Goal: Information Seeking & Learning: Understand process/instructions

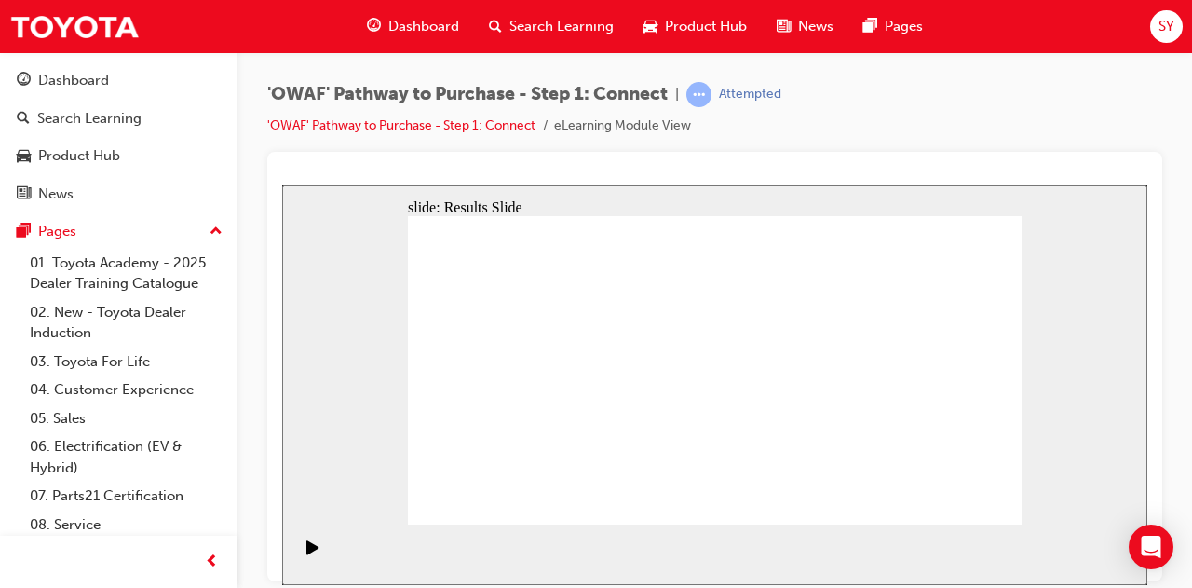
drag, startPoint x: 708, startPoint y: 397, endPoint x: 903, endPoint y: 266, distance: 235.0
drag, startPoint x: 875, startPoint y: 264, endPoint x: 782, endPoint y: 384, distance: 151.3
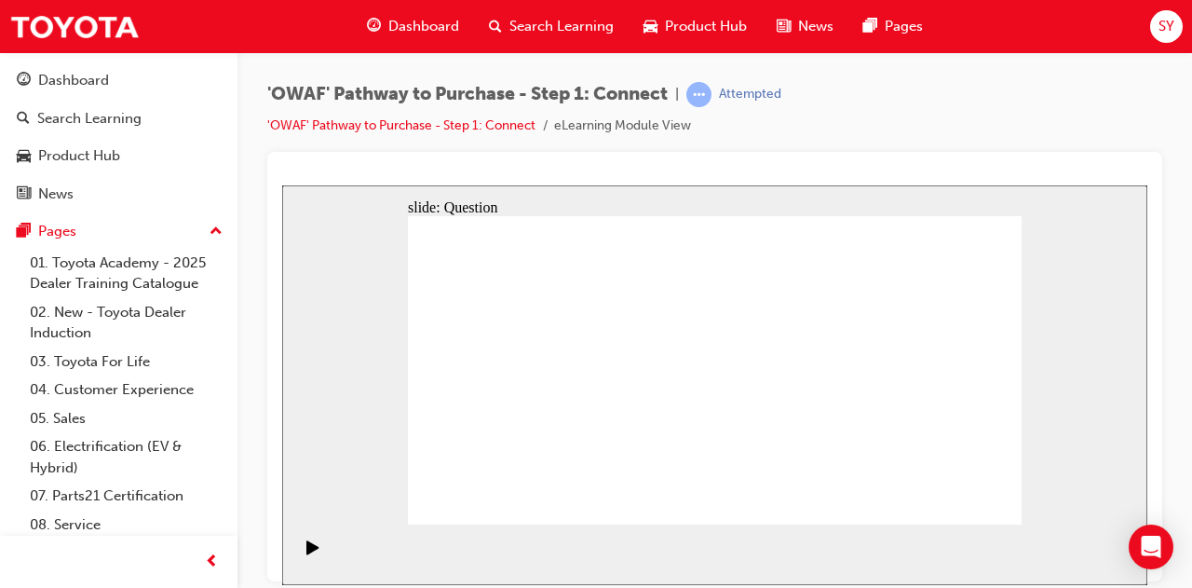
drag, startPoint x: 561, startPoint y: 376, endPoint x: 874, endPoint y: 267, distance: 331.3
drag, startPoint x: 659, startPoint y: 483, endPoint x: 950, endPoint y: 316, distance: 335.4
drag, startPoint x: 581, startPoint y: 466, endPoint x: 986, endPoint y: 376, distance: 414.8
drag, startPoint x: 620, startPoint y: 400, endPoint x: 924, endPoint y: 451, distance: 307.7
drag, startPoint x: 503, startPoint y: 460, endPoint x: 599, endPoint y: 456, distance: 96.0
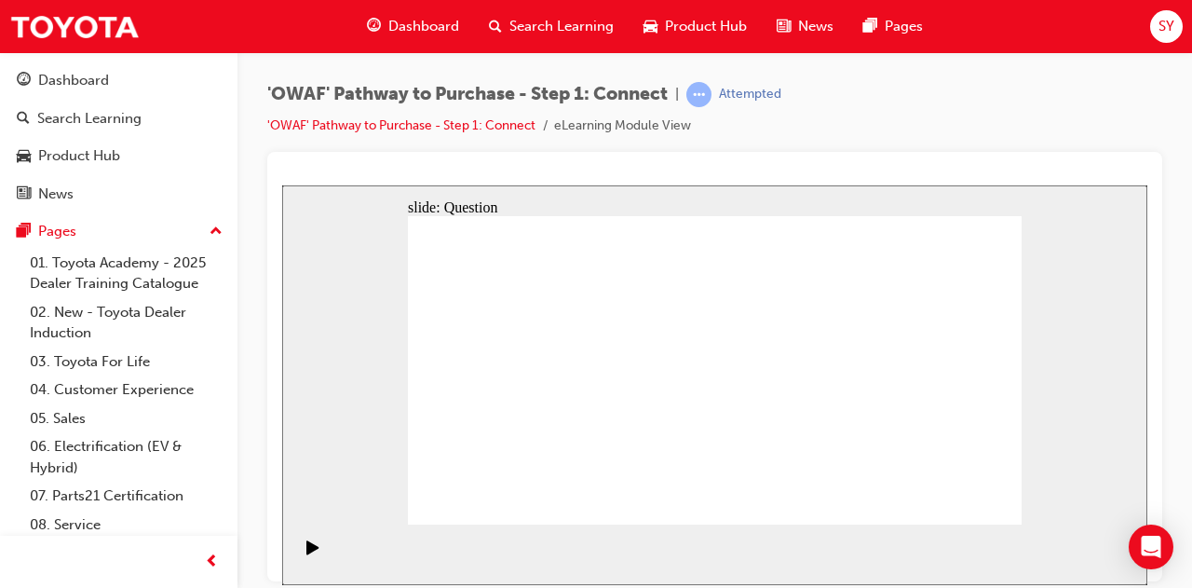
drag, startPoint x: 911, startPoint y: 449, endPoint x: 711, endPoint y: 438, distance: 199.6
drag, startPoint x: 469, startPoint y: 397, endPoint x: 802, endPoint y: 307, distance: 344.3
drag, startPoint x: 631, startPoint y: 405, endPoint x: 725, endPoint y: 443, distance: 100.6
drag, startPoint x: 624, startPoint y: 403, endPoint x: 481, endPoint y: 320, distance: 165.6
drag, startPoint x: 515, startPoint y: 460, endPoint x: 927, endPoint y: 427, distance: 413.0
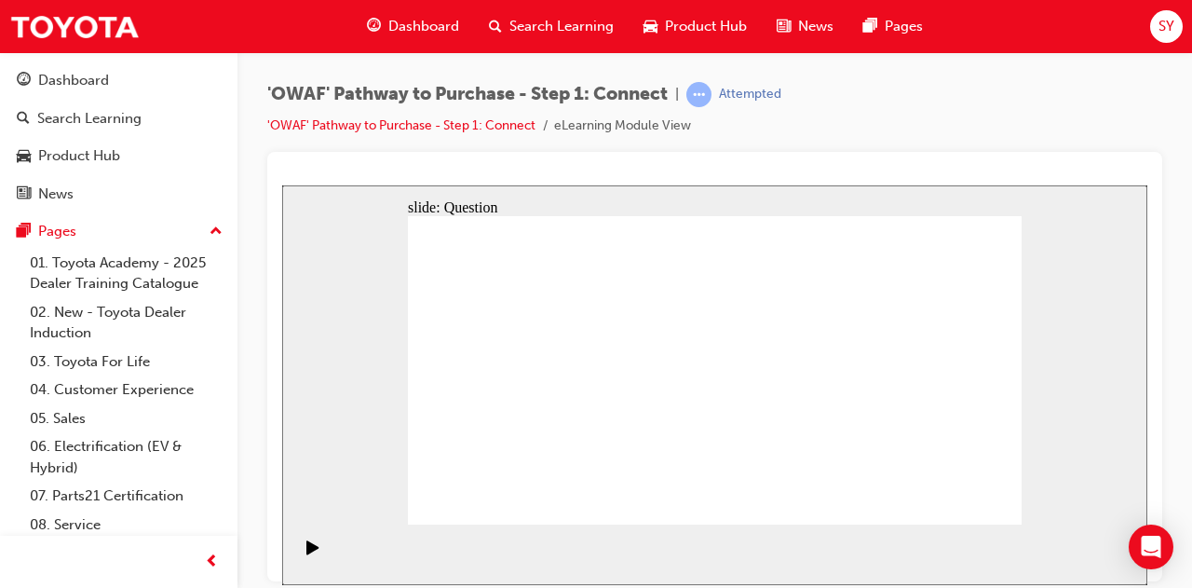
drag, startPoint x: 630, startPoint y: 400, endPoint x: 859, endPoint y: 452, distance: 234.7
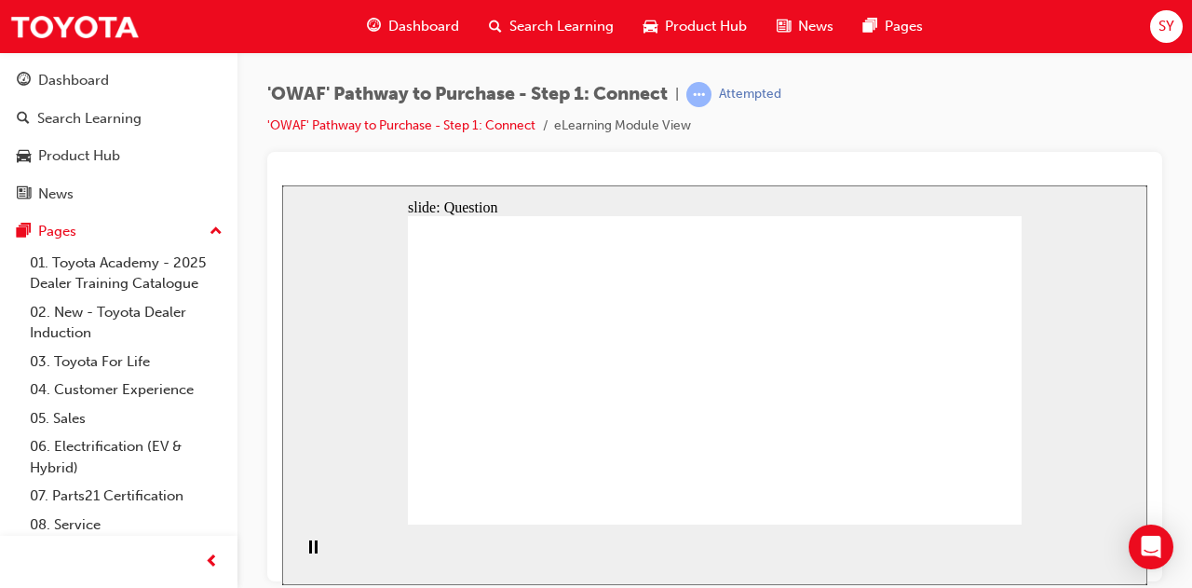
drag, startPoint x: 928, startPoint y: 420, endPoint x: 727, endPoint y: 409, distance: 200.5
drag, startPoint x: 952, startPoint y: 427, endPoint x: 577, endPoint y: 417, distance: 374.5
drag, startPoint x: 949, startPoint y: 443, endPoint x: 744, endPoint y: 447, distance: 204.9
drag, startPoint x: 974, startPoint y: 427, endPoint x: 935, endPoint y: 400, distance: 47.0
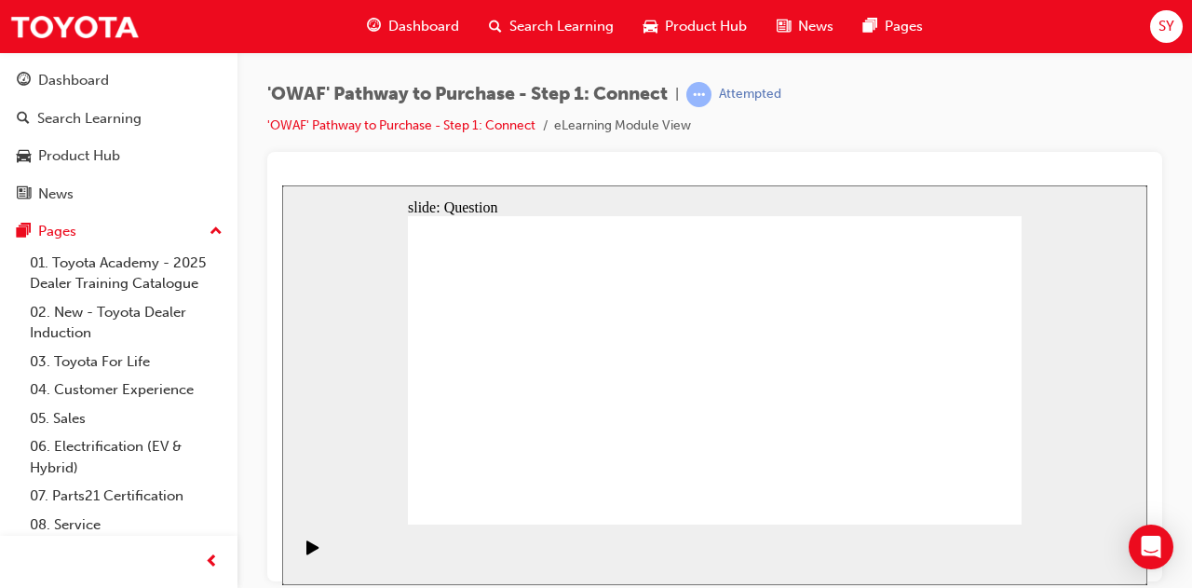
drag, startPoint x: 927, startPoint y: 406, endPoint x: 721, endPoint y: 411, distance: 205.9
drag, startPoint x: 912, startPoint y: 409, endPoint x: 704, endPoint y: 398, distance: 208.0
drag, startPoint x: 916, startPoint y: 427, endPoint x: 545, endPoint y: 416, distance: 371.7
drag, startPoint x: 938, startPoint y: 429, endPoint x: 533, endPoint y: 396, distance: 406.5
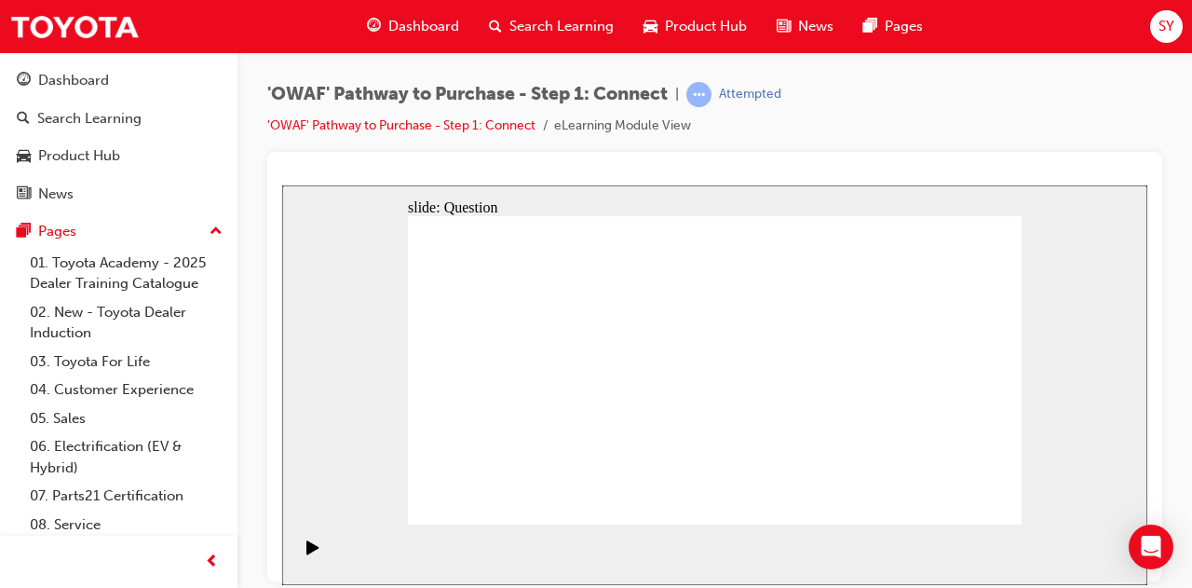
drag, startPoint x: 915, startPoint y: 430, endPoint x: 509, endPoint y: 424, distance: 405.2
radio input "true"
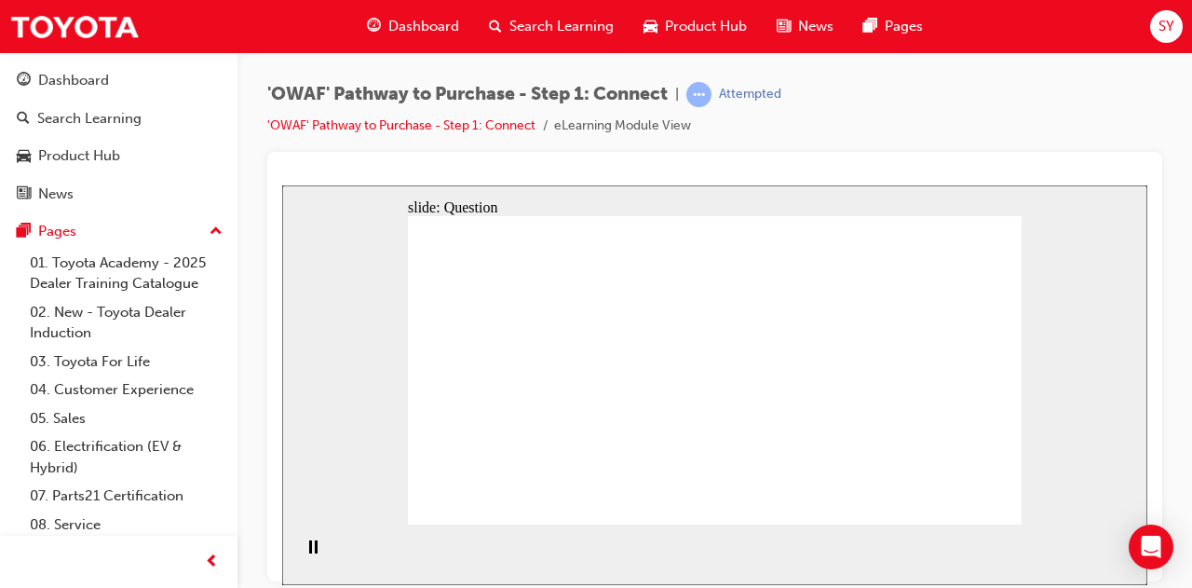
radio input "true"
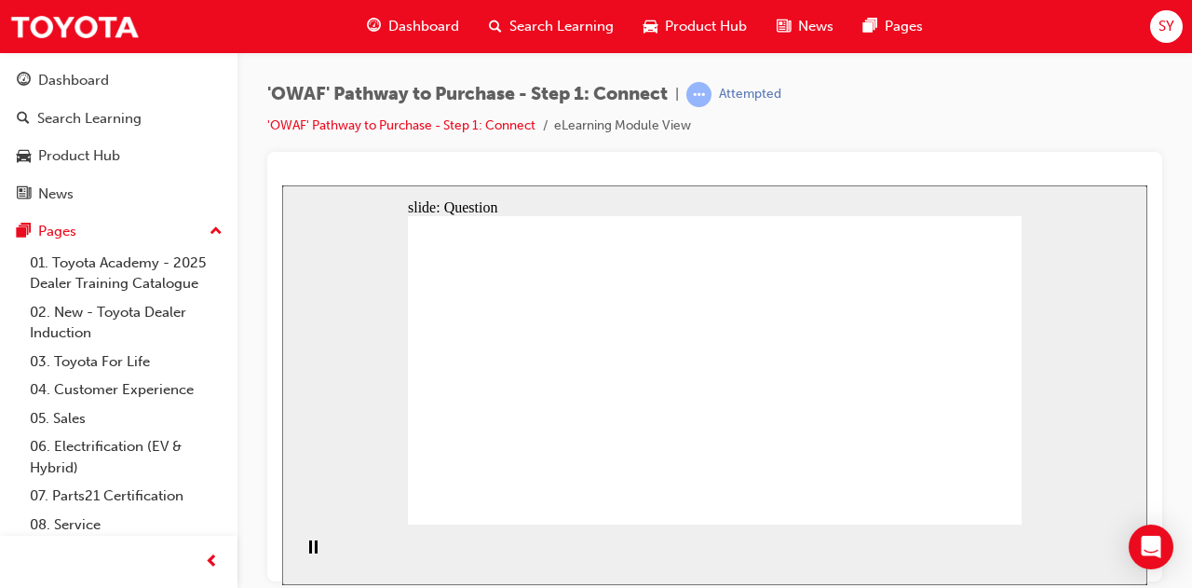
checkbox input "false"
checkbox input "true"
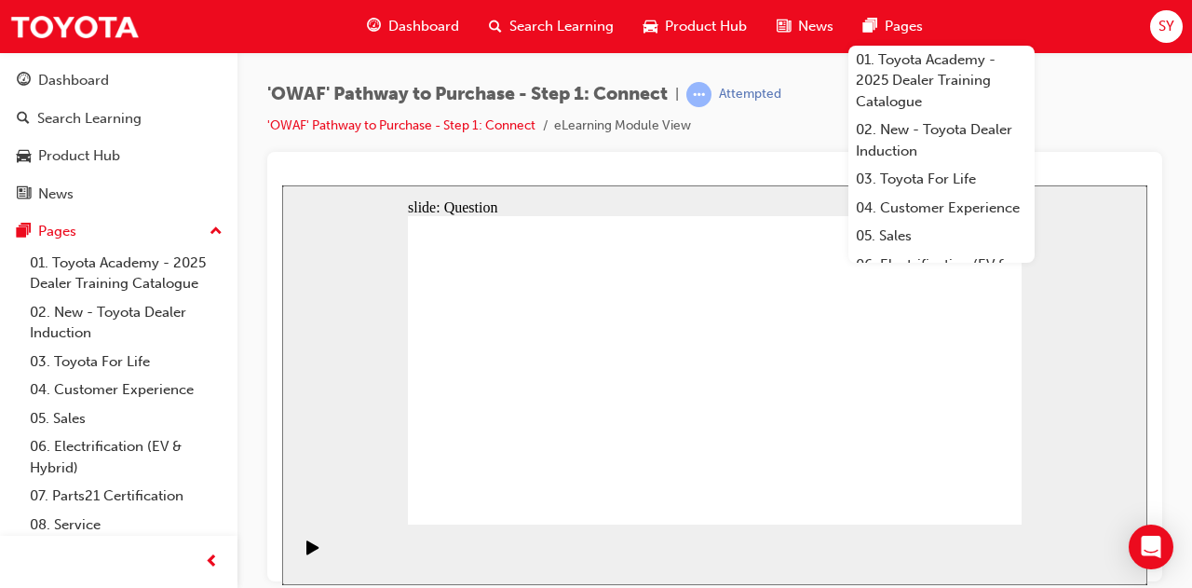
click at [1189, 141] on div "'OWAF' Pathway to Purchase - Step 1: Connect | Attempted 'OWAF' Pathway to Purc…" at bounding box center [714, 296] width 955 height 489
click at [1120, 126] on div "'OWAF' Pathway to Purchase - Step 1: Connect | Attempted 'OWAF' Pathway to Purc…" at bounding box center [714, 117] width 895 height 70
click at [1072, 137] on div "'OWAF' Pathway to Purchase - Step 1: Connect | Attempted 'OWAF' Pathway to Purc…" at bounding box center [714, 117] width 895 height 70
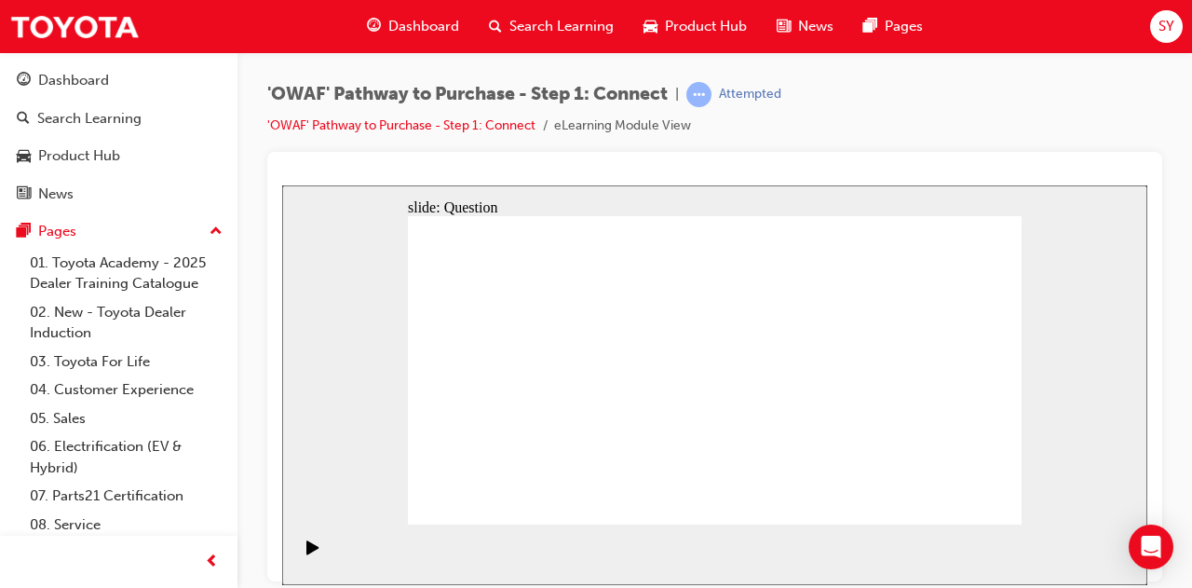
drag, startPoint x: 517, startPoint y: 460, endPoint x: 744, endPoint y: 322, distance: 265.8
drag, startPoint x: 639, startPoint y: 495, endPoint x: 862, endPoint y: 323, distance: 282.2
drag, startPoint x: 780, startPoint y: 456, endPoint x: 544, endPoint y: 345, distance: 261.6
drag, startPoint x: 888, startPoint y: 434, endPoint x: 684, endPoint y: 359, distance: 217.4
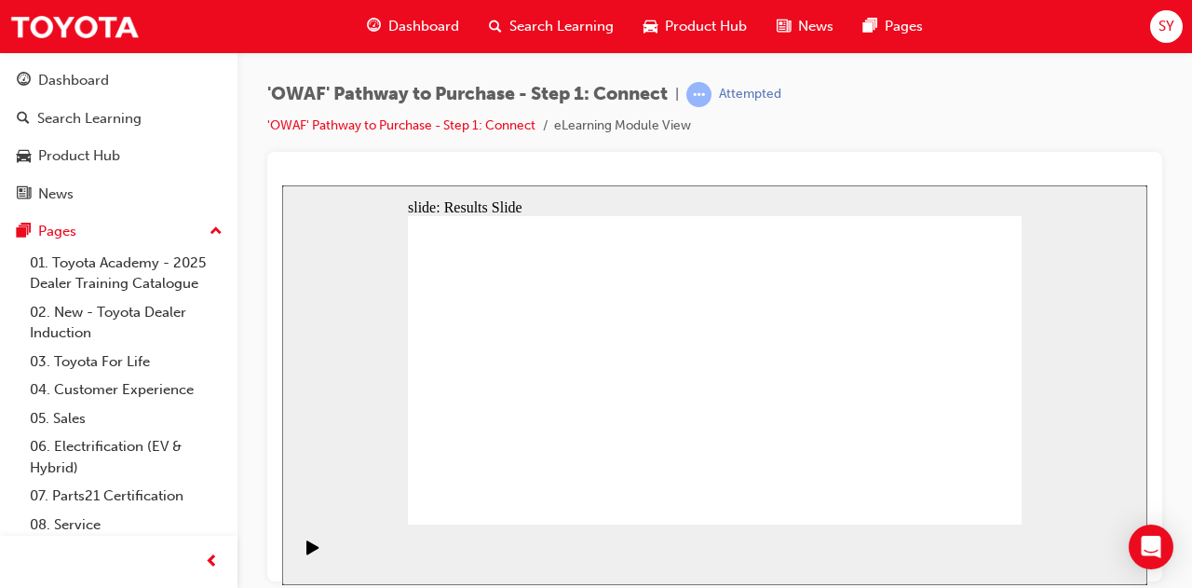
click at [1025, 301] on div "slide: Question Rectangle 1 Question 1 Step 1 Oval 1 Step 7 Step 2 OWAF Pathway…" at bounding box center [714, 384] width 865 height 400
